Goal: Check status: Check status

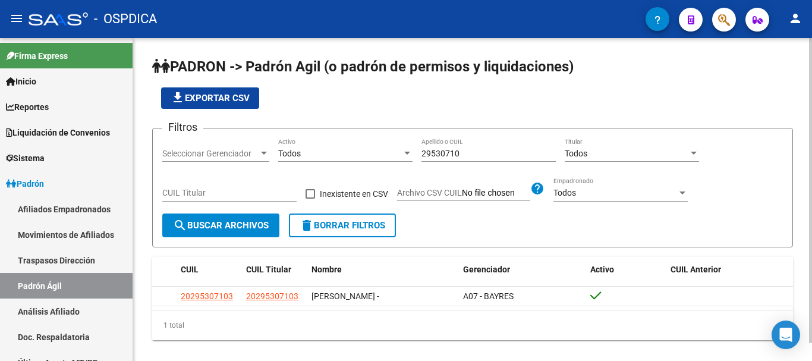
drag, startPoint x: 0, startPoint y: 0, endPoint x: 377, endPoint y: 149, distance: 405.1
click at [377, 149] on div "Filtros Seleccionar Gerenciador Seleccionar Gerenciador Todos Activo 29530710 A…" at bounding box center [472, 175] width 621 height 75
drag, startPoint x: 478, startPoint y: 144, endPoint x: 465, endPoint y: 155, distance: 16.8
click at [465, 155] on input "29530710" at bounding box center [488, 154] width 134 height 10
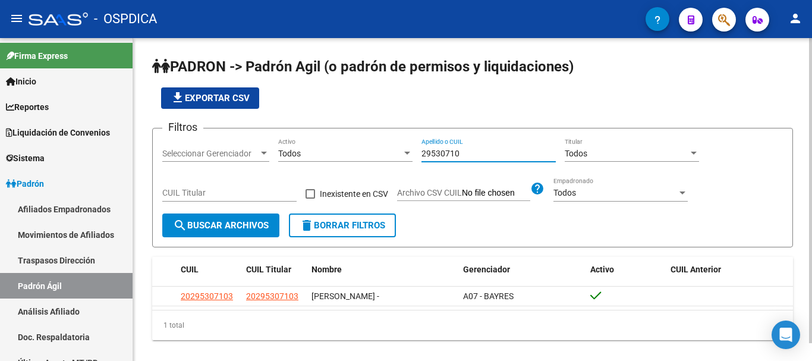
click at [462, 155] on input "29530710" at bounding box center [488, 154] width 134 height 10
drag, startPoint x: 462, startPoint y: 156, endPoint x: 418, endPoint y: 157, distance: 44.0
click at [418, 157] on div "Filtros Seleccionar Gerenciador Seleccionar Gerenciador Todos Activo 29530710 A…" at bounding box center [472, 175] width 621 height 75
paste input "40665582"
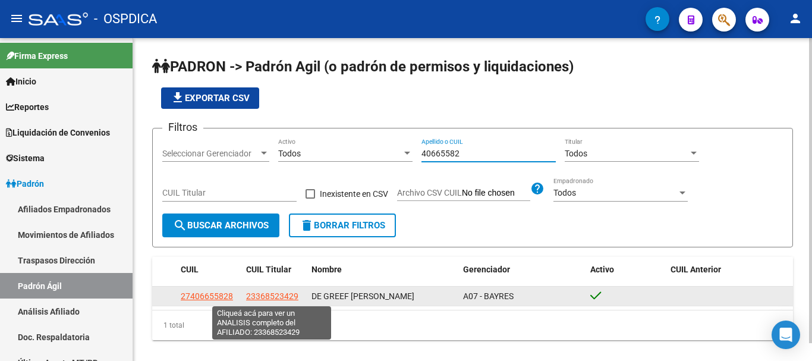
type input "40665582"
click at [279, 300] on span "23368523429" at bounding box center [272, 296] width 52 height 10
type textarea "23368523429"
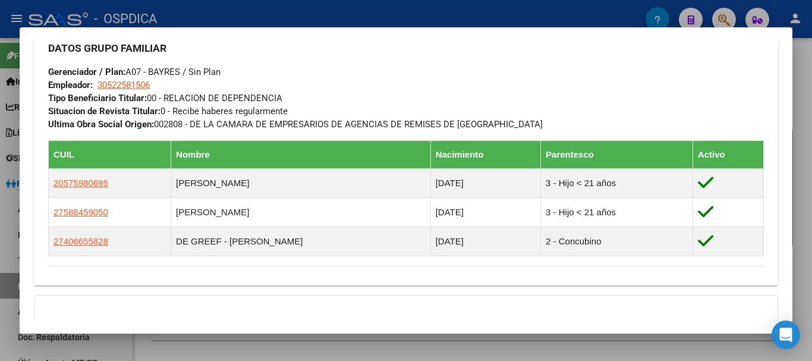
scroll to position [584, 0]
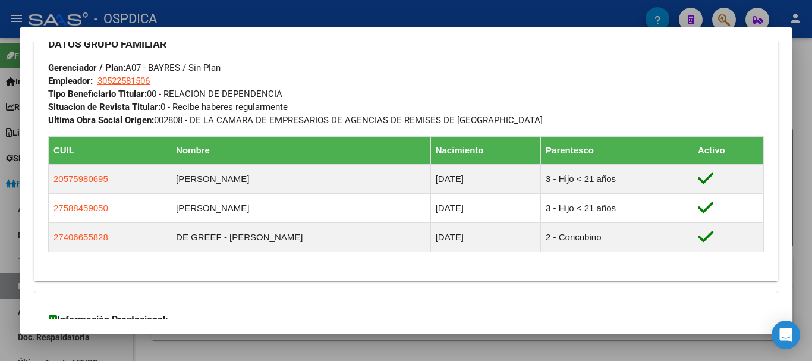
click at [332, 310] on div "Información Prestacional: SUR / SURGE / INTEGR. Sin Certificado Discapacidad No…" at bounding box center [406, 332] width 744 height 82
click at [811, 194] on div at bounding box center [406, 180] width 812 height 361
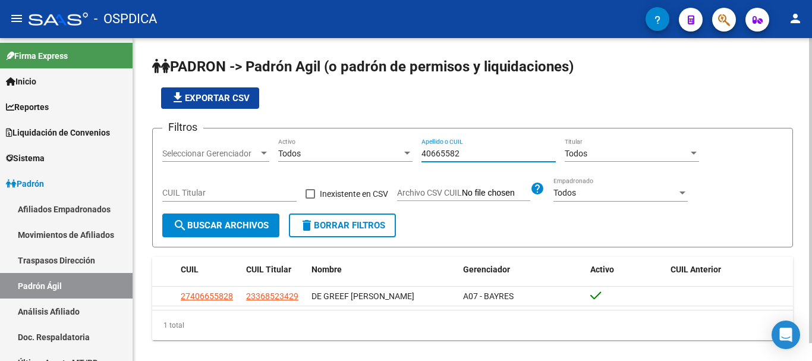
click at [432, 153] on input "40665582" at bounding box center [488, 154] width 134 height 10
paste input "26692220"
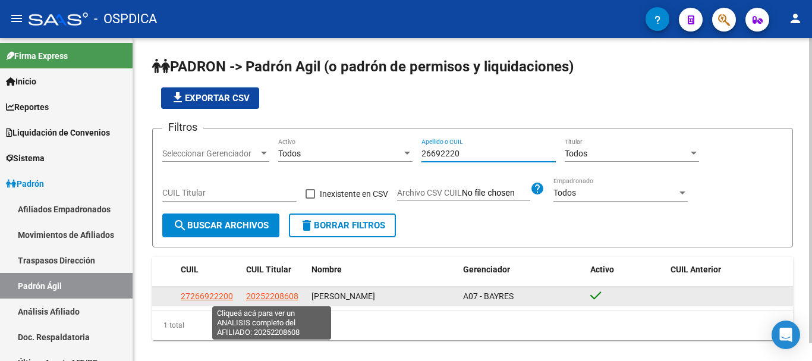
type input "26692220"
click at [272, 298] on span "20252208608" at bounding box center [272, 296] width 52 height 10
type textarea "20252208608"
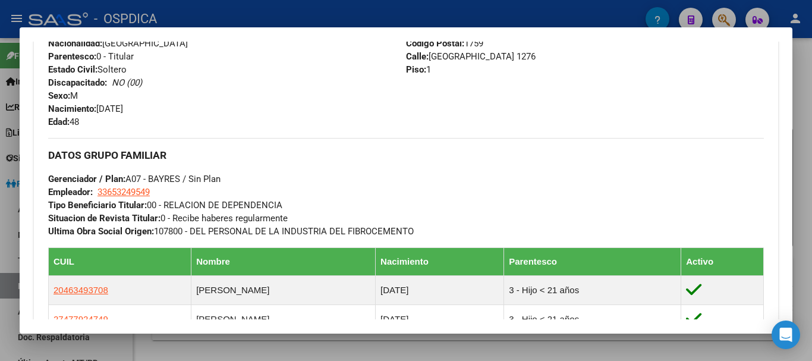
scroll to position [634, 0]
